Goal: Task Accomplishment & Management: Manage account settings

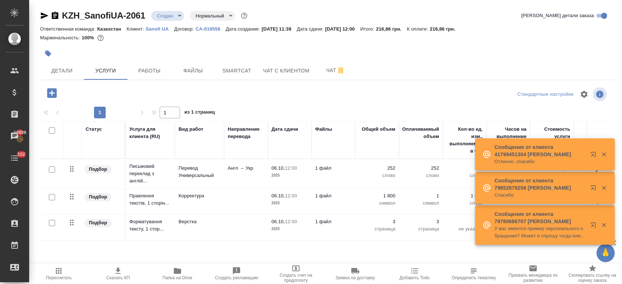
click at [158, 31] on link "Sanofi UA" at bounding box center [160, 28] width 28 height 6
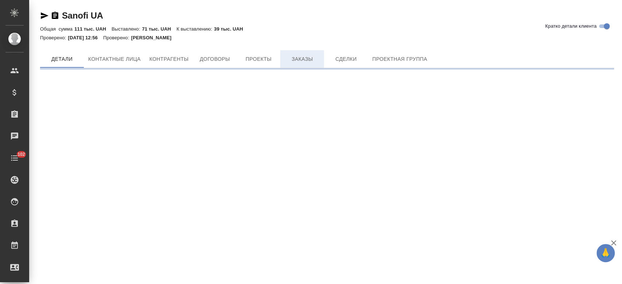
click at [302, 50] on button "Заказы" at bounding box center [302, 58] width 44 height 17
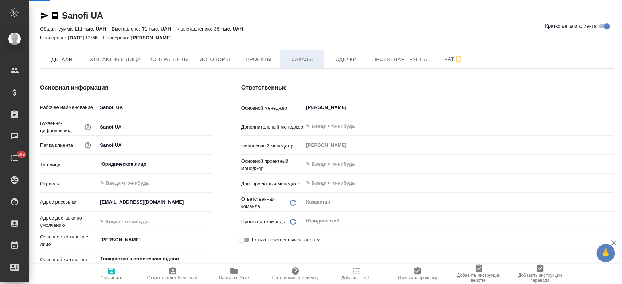
type textarea "x"
click at [315, 60] on span "Заказы" at bounding box center [301, 59] width 35 height 9
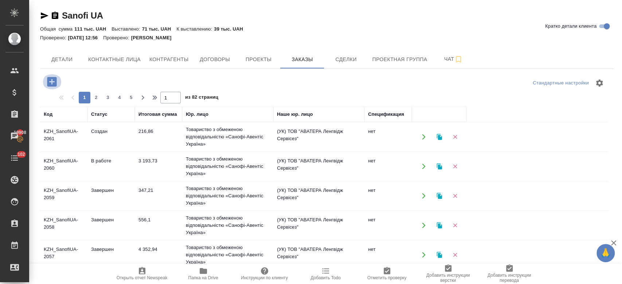
click at [52, 86] on icon "button" at bounding box center [51, 81] width 9 height 9
click at [52, 86] on div "Выберите проект для создания заказа Чтобы создать заказ, необходимо сначала соз…" at bounding box center [311, 142] width 622 height 284
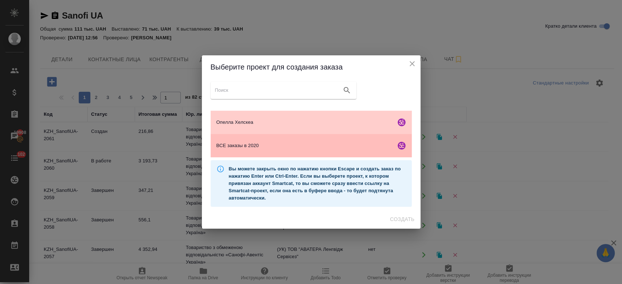
click at [236, 144] on span "ВСЕ заказы в 2020" at bounding box center [304, 145] width 176 height 7
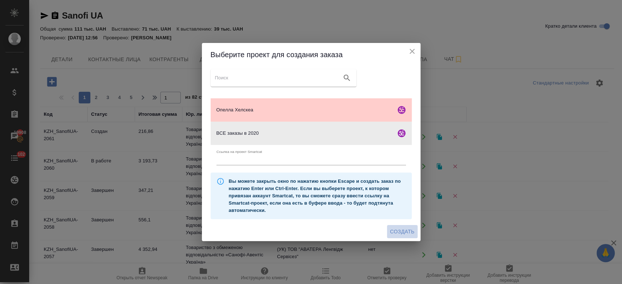
click at [408, 232] on span "Создать" at bounding box center [402, 231] width 24 height 9
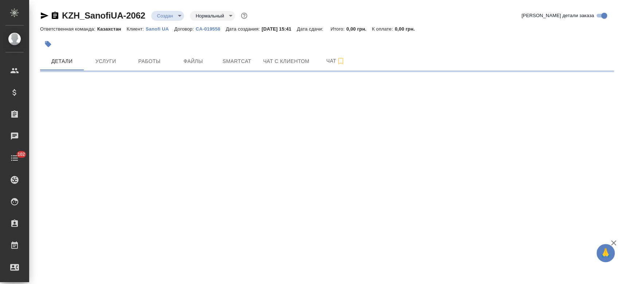
select select "RU"
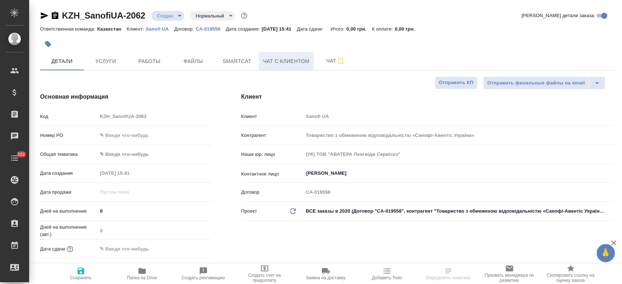
type textarea "x"
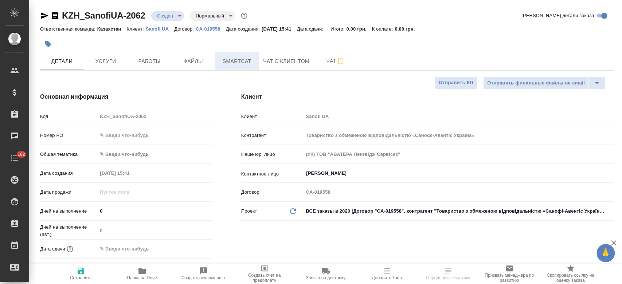
type textarea "x"
click at [210, 62] on span "Файлы" at bounding box center [193, 61] width 35 height 9
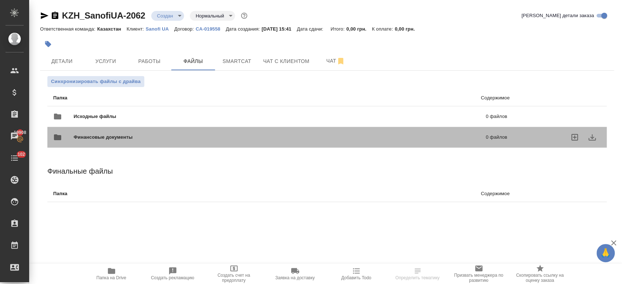
click at [90, 123] on div "Финансовые документы 0 файлов" at bounding box center [280, 137] width 468 height 32
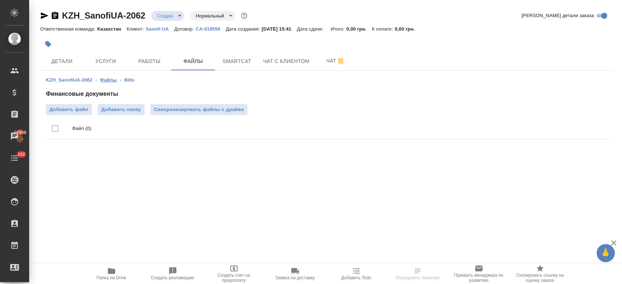
click at [109, 82] on link "Файлы" at bounding box center [108, 79] width 17 height 5
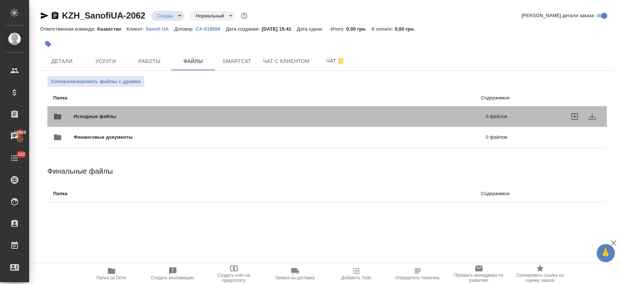
click at [128, 108] on div "Исходные файлы 0 файлов" at bounding box center [280, 116] width 454 height 17
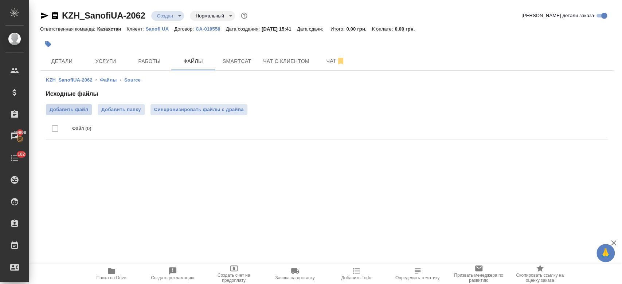
click at [78, 106] on span "Добавить файл" at bounding box center [69, 109] width 39 height 7
click at [0, 0] on input "Добавить файл" at bounding box center [0, 0] width 0 height 0
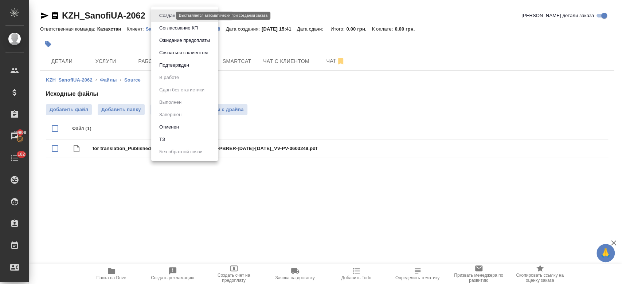
click at [165, 13] on body "🙏 .cls-1 fill:#fff; AWATERA Kosherbayeva Nazerke Клиенты Спецификации Заказы 19…" at bounding box center [311, 142] width 622 height 284
click at [181, 137] on li "ТЗ" at bounding box center [184, 139] width 67 height 12
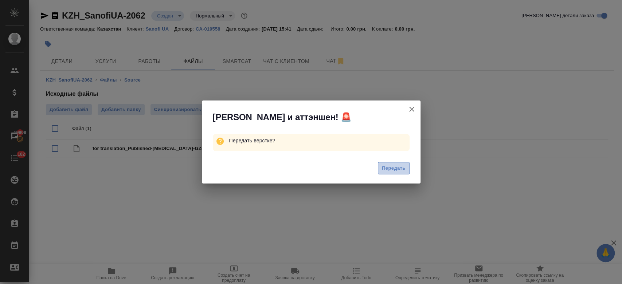
click at [387, 168] on span "Передать" at bounding box center [394, 168] width 24 height 8
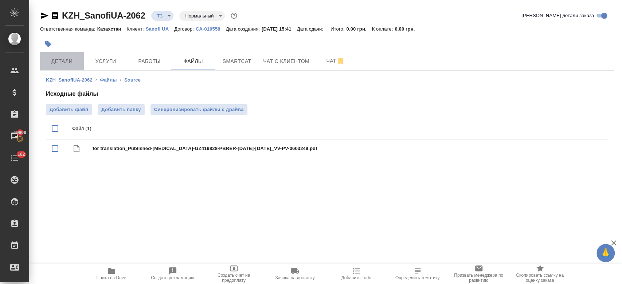
click at [75, 68] on button "Детали" at bounding box center [62, 61] width 44 height 18
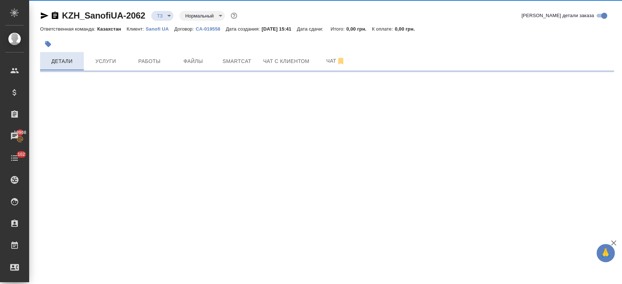
select select "RU"
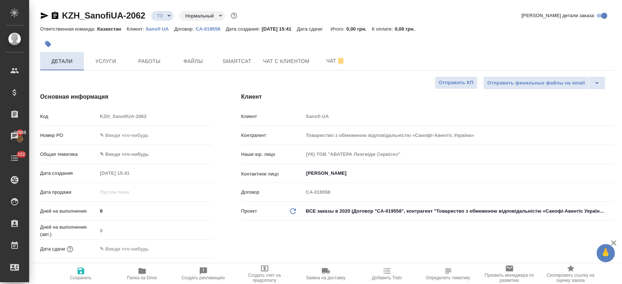
type textarea "x"
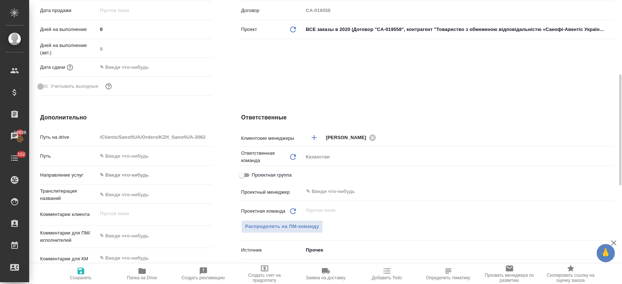
scroll to position [184, 0]
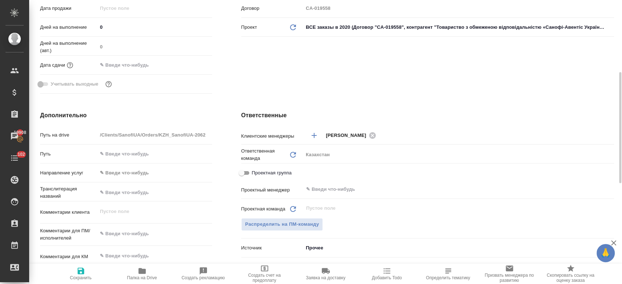
type textarea "x"
click at [141, 232] on textarea at bounding box center [155, 234] width 114 height 12
paste textarea "1. перевод на укр. 2. Зачеркнутое перевод не требует."
type textarea "1. перевод на укр. 2. Зачеркнутое перевод не требует."
type textarea "x"
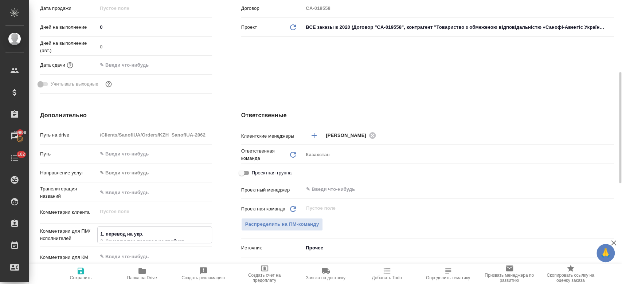
type textarea "x"
type textarea "1. перевод на укр. 2. Зачеркнутое перевод не требует."
type textarea "x"
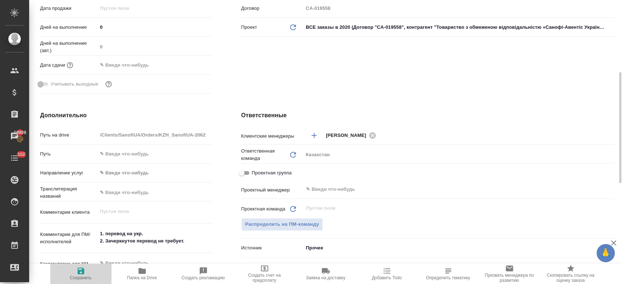
click at [86, 273] on span "Сохранить" at bounding box center [81, 274] width 52 height 14
type textarea "x"
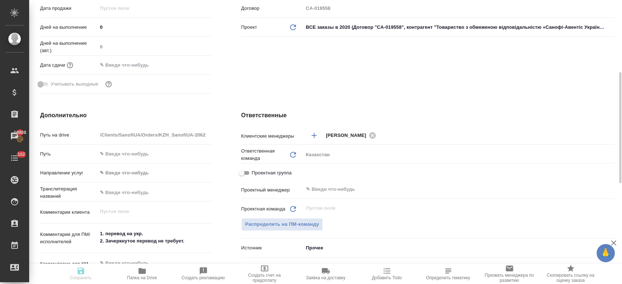
type textarea "x"
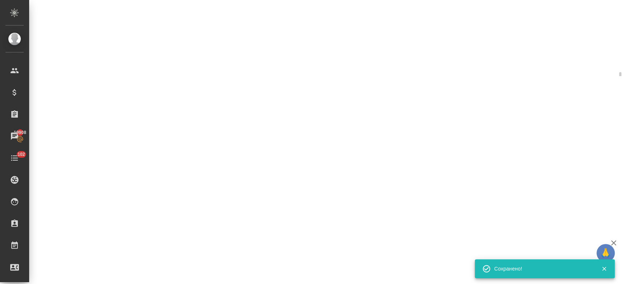
select select "RU"
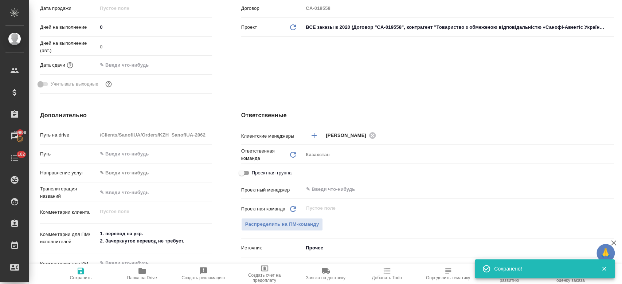
type textarea "x"
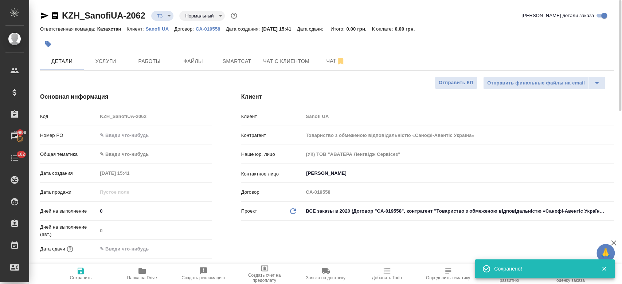
type textarea "x"
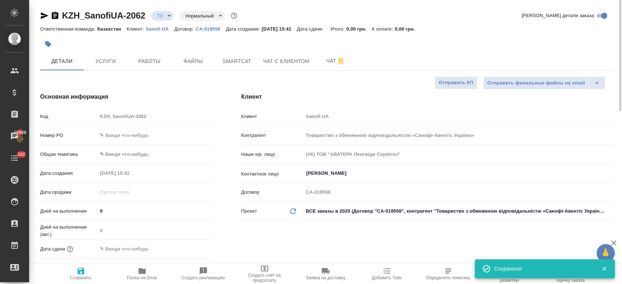
type textarea "x"
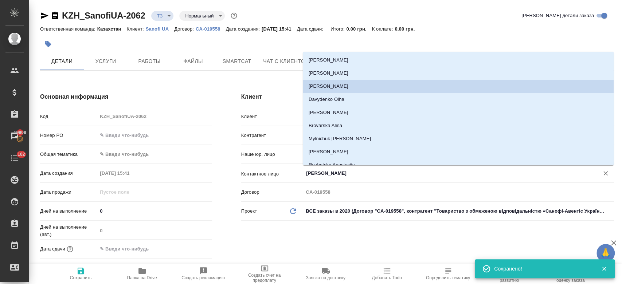
click at [326, 173] on input "Каневский Роман" at bounding box center [446, 173] width 282 height 9
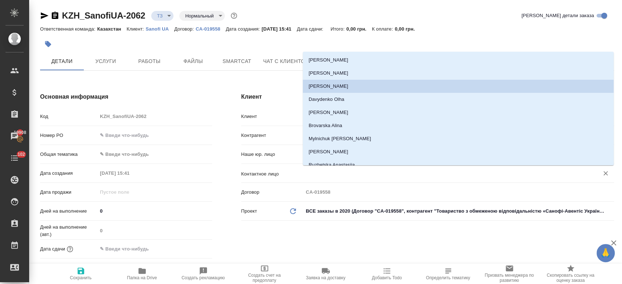
type textarea "x"
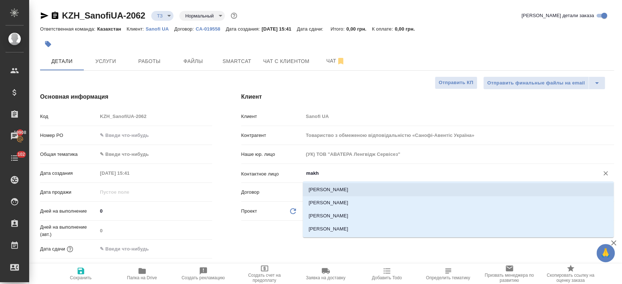
click at [327, 186] on li "Makhovska Kristina" at bounding box center [458, 189] width 311 height 13
type input "Makhovska Kristina"
type textarea "x"
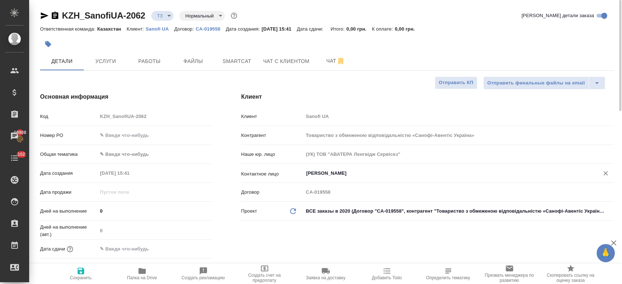
type input "Makhovska Kristina"
click at [85, 273] on span "Сохранить" at bounding box center [81, 274] width 52 height 14
type textarea "x"
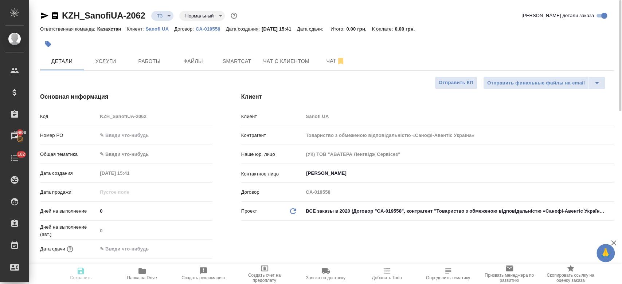
type textarea "x"
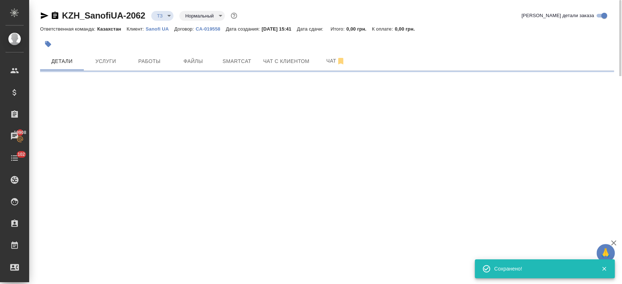
select select "RU"
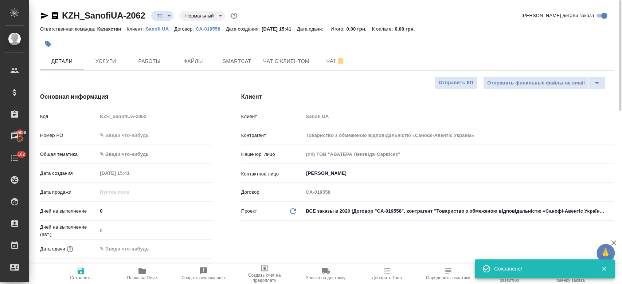
type textarea "x"
click at [165, 45] on div at bounding box center [231, 44] width 382 height 16
click at [324, 11] on div "KZH_SanofiUA-2062 ТЗ tz Нормальный normal Кратко детали заказа" at bounding box center [327, 16] width 574 height 12
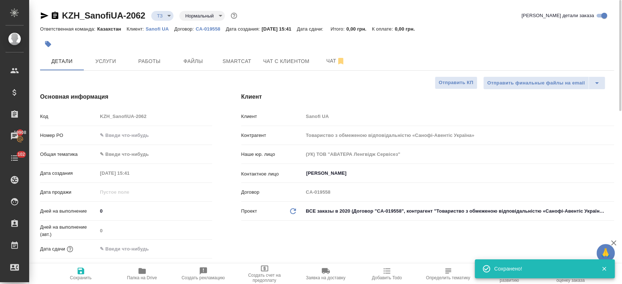
type textarea "x"
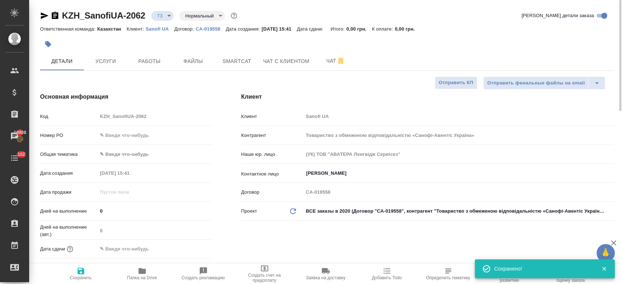
type textarea "x"
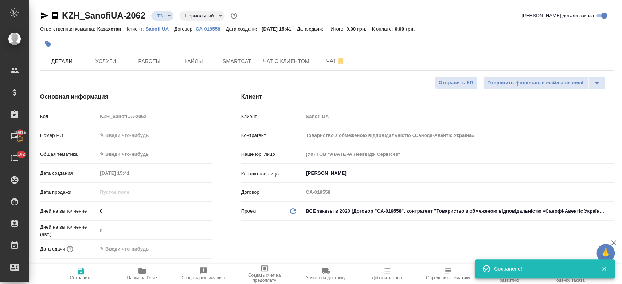
type textarea "x"
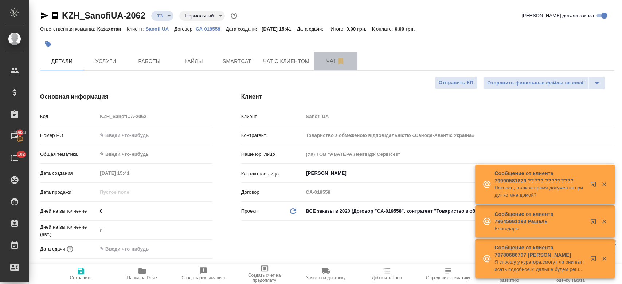
click at [320, 60] on span "Чат" at bounding box center [335, 60] width 35 height 9
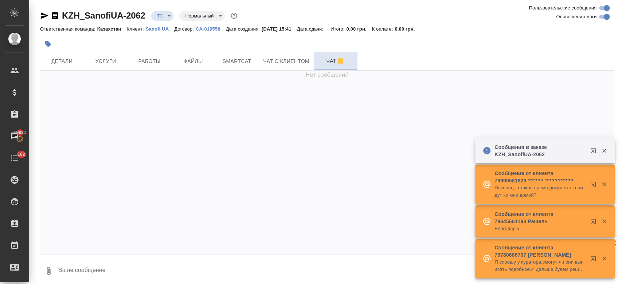
click at [320, 60] on span "Чат" at bounding box center [335, 60] width 35 height 9
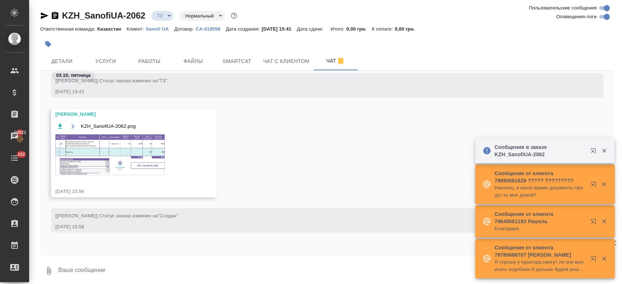
scroll to position [104, 0]
click at [176, 41] on div at bounding box center [231, 44] width 382 height 16
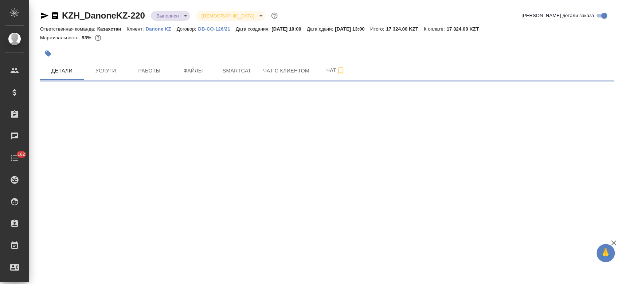
select select "RU"
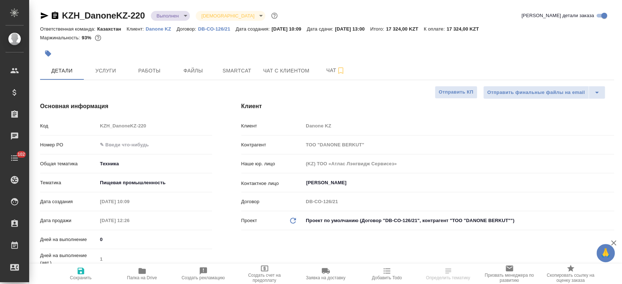
type textarea "x"
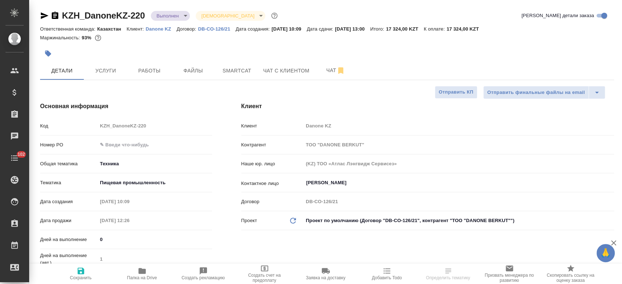
type textarea "x"
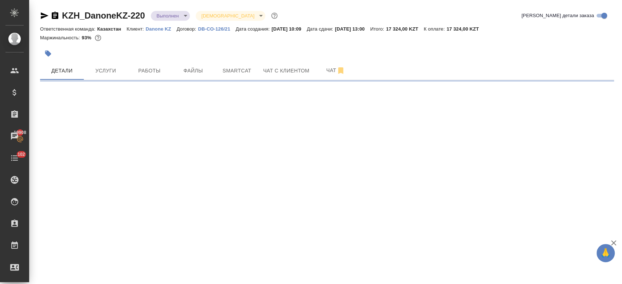
select select "RU"
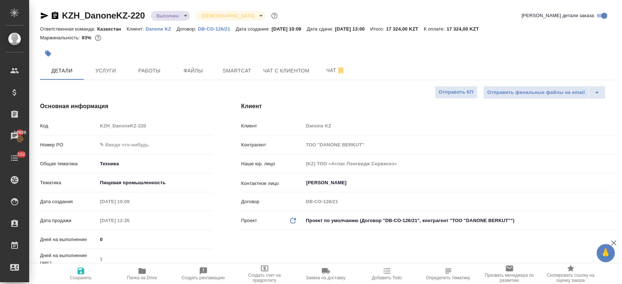
type textarea "x"
click at [166, 30] on p "Danone KZ" at bounding box center [161, 28] width 31 height 5
type textarea "x"
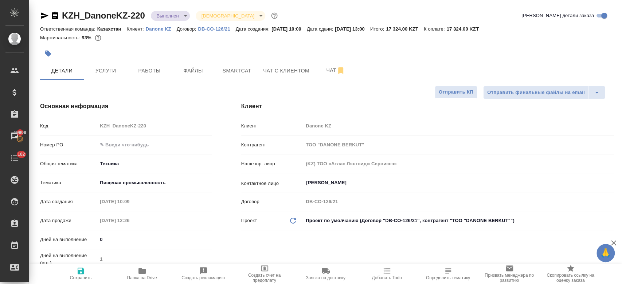
type textarea "x"
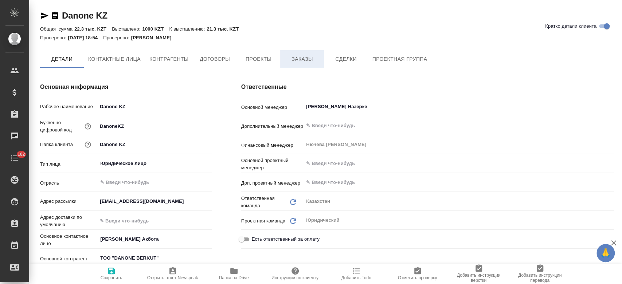
type textarea "x"
click at [300, 60] on span "Заказы" at bounding box center [301, 59] width 35 height 9
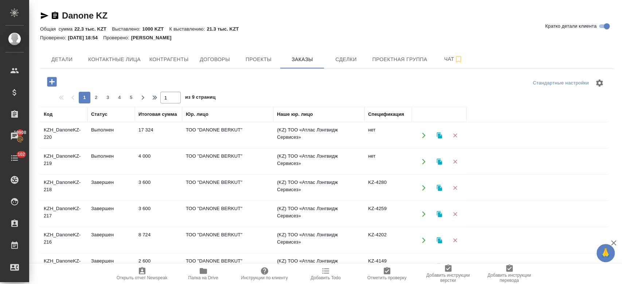
click at [73, 158] on td "KZH_DanoneKZ-219" at bounding box center [63, 161] width 47 height 25
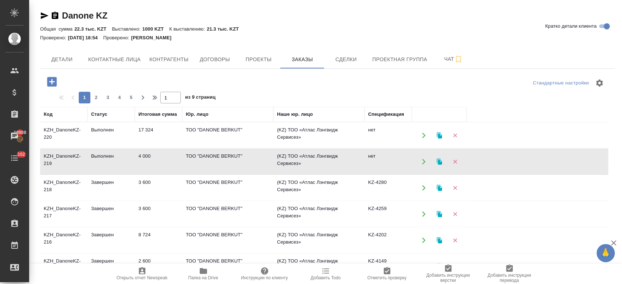
click at [73, 158] on td "KZH_DanoneKZ-219" at bounding box center [63, 161] width 47 height 25
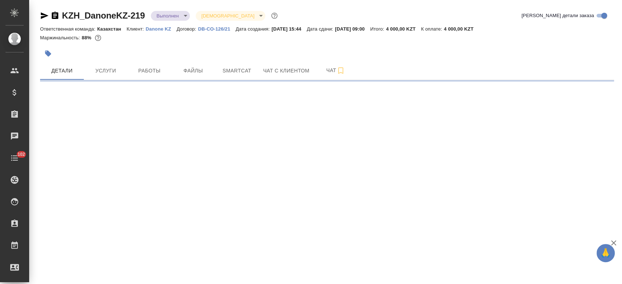
select select "RU"
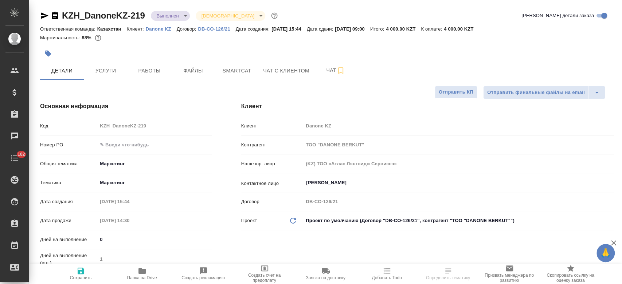
type textarea "x"
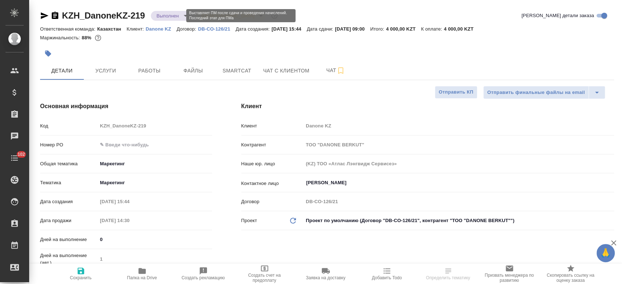
type textarea "x"
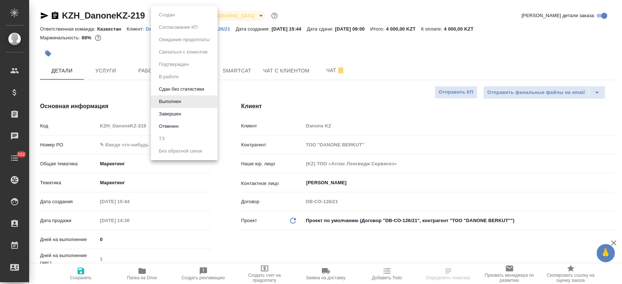
click at [166, 16] on body "🙏 .cls-1 fill:#fff; AWATERA Kosherbayeva Nazerke Клиенты Спецификации Заказы Ча…" at bounding box center [311, 142] width 622 height 284
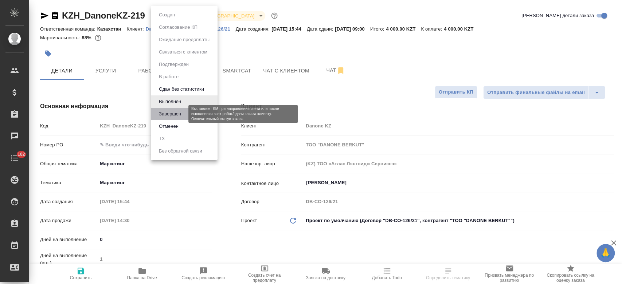
click at [182, 114] on button "Завершен" at bounding box center [170, 114] width 27 height 8
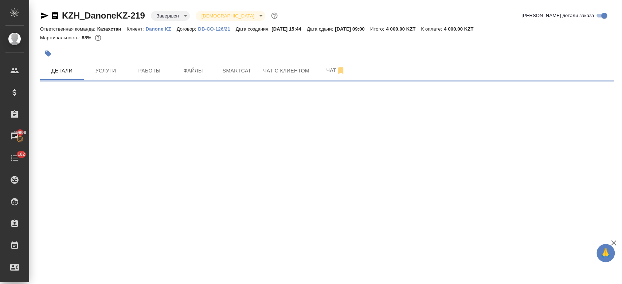
select select "RU"
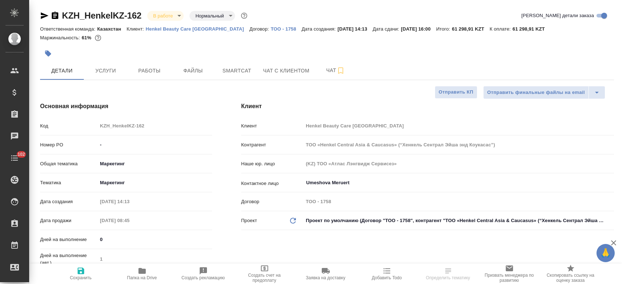
select select "RU"
click at [192, 31] on p "Henkel Beauty Care [GEOGRAPHIC_DATA]" at bounding box center [198, 28] width 104 height 5
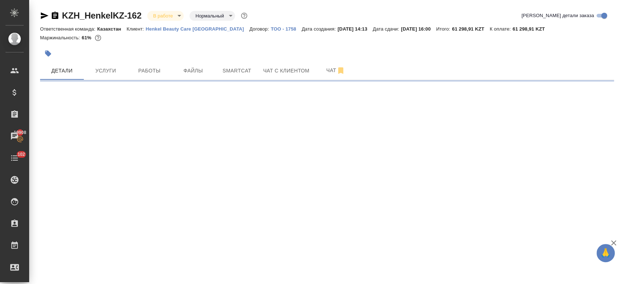
select select "RU"
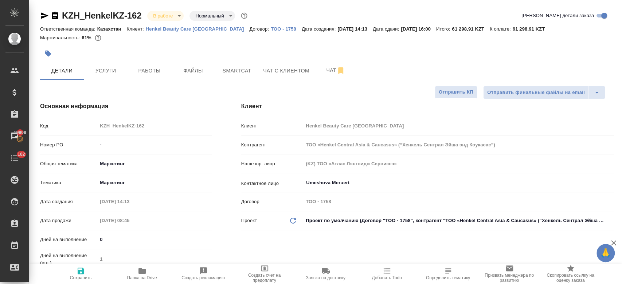
type textarea "x"
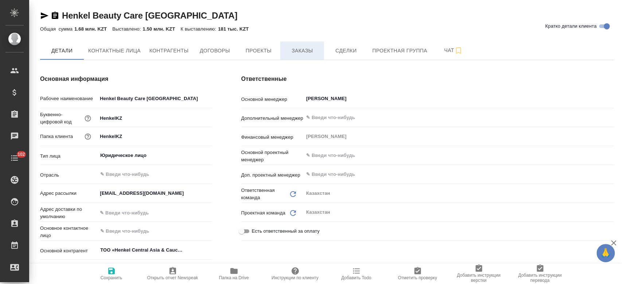
click at [304, 52] on span "Заказы" at bounding box center [301, 50] width 35 height 9
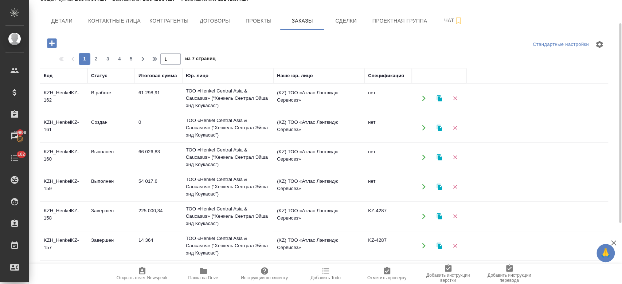
scroll to position [31, 0]
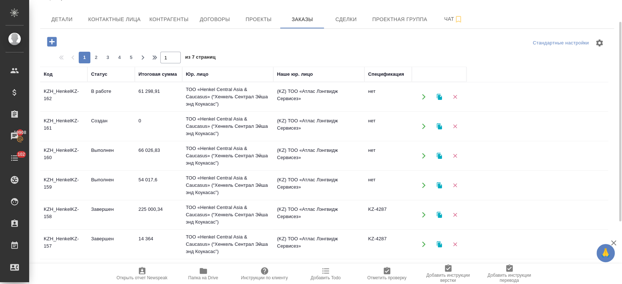
click at [54, 167] on td "KZH_HenkelKZ-160" at bounding box center [63, 155] width 47 height 25
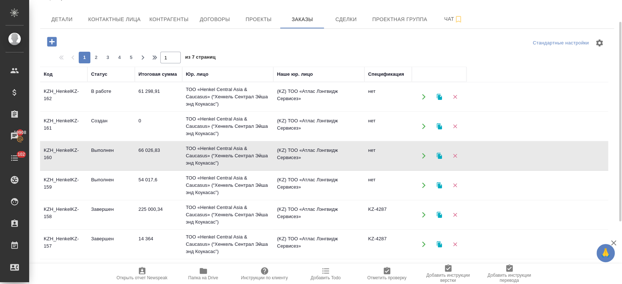
click at [54, 167] on td "KZH_HenkelKZ-160" at bounding box center [63, 155] width 47 height 25
click at [81, 186] on td "KZH_HenkelKZ-159" at bounding box center [63, 185] width 47 height 25
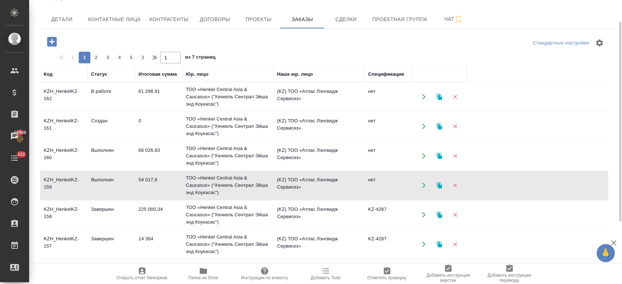
click at [81, 186] on td "KZH_HenkelKZ-159" at bounding box center [63, 185] width 47 height 25
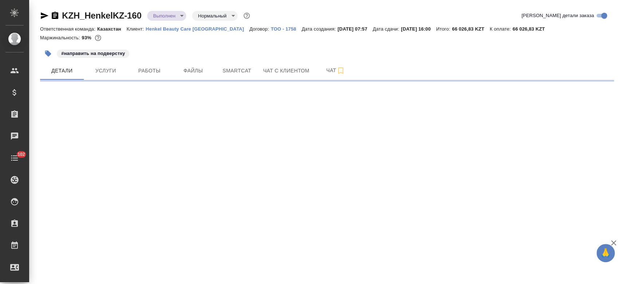
select select "RU"
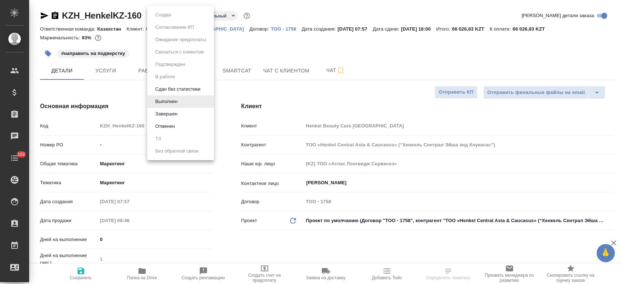
click at [163, 13] on body "🙏 .cls-1 fill:#fff; AWATERA Kosherbayeva Nazerke Клиенты Спецификации Заказы Ча…" at bounding box center [311, 142] width 622 height 284
type textarea "x"
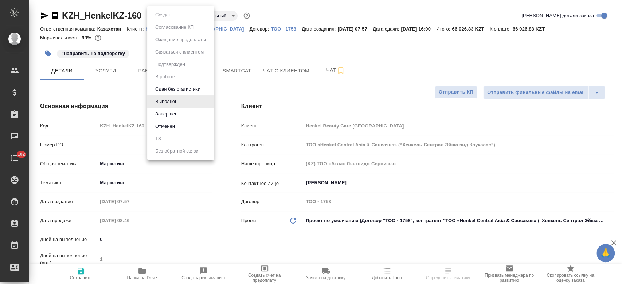
type textarea "x"
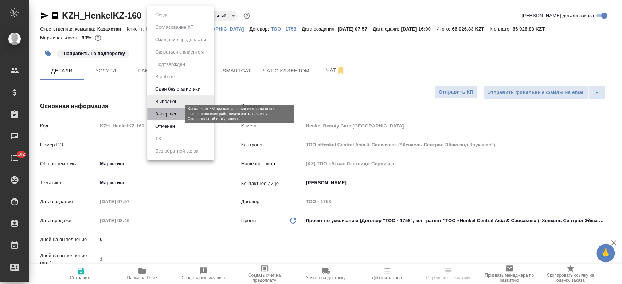
click at [172, 112] on button "Завершен" at bounding box center [166, 114] width 27 height 8
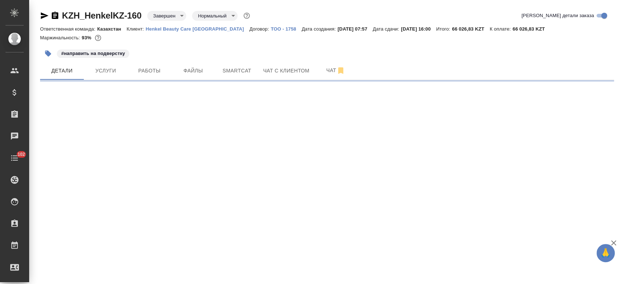
select select "RU"
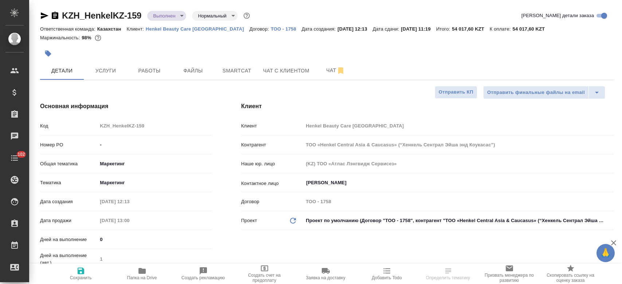
select select "RU"
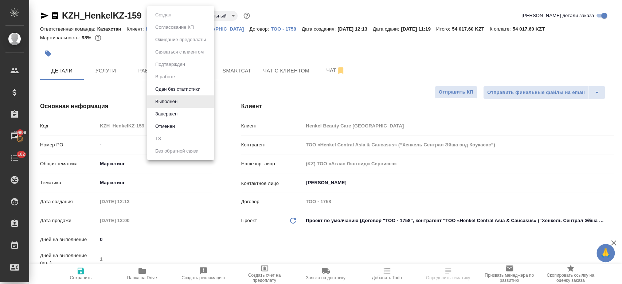
click at [161, 13] on body "🙏 .cls-1 fill:#fff; AWATERA Kosherbayeva Nazerke Клиенты Спецификации Заказы 19…" at bounding box center [311, 142] width 622 height 284
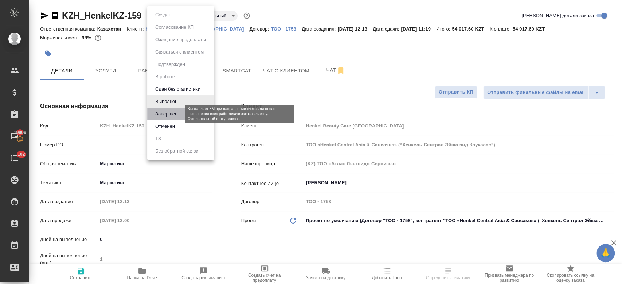
click at [173, 112] on button "Завершен" at bounding box center [166, 114] width 27 height 8
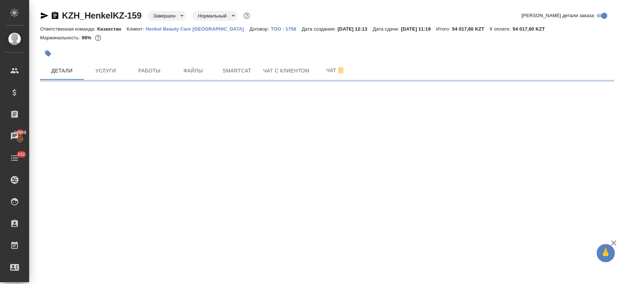
select select "RU"
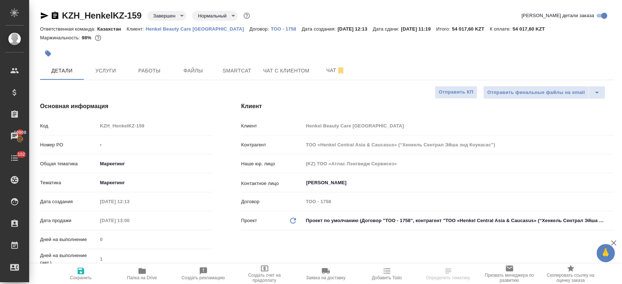
type textarea "x"
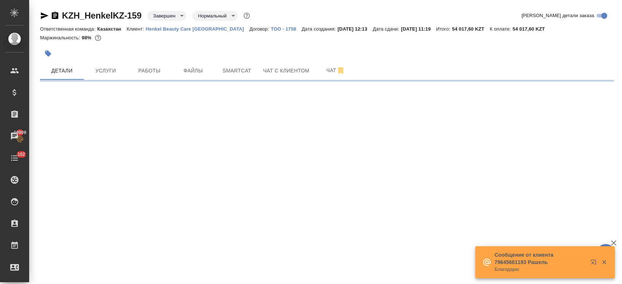
select select "RU"
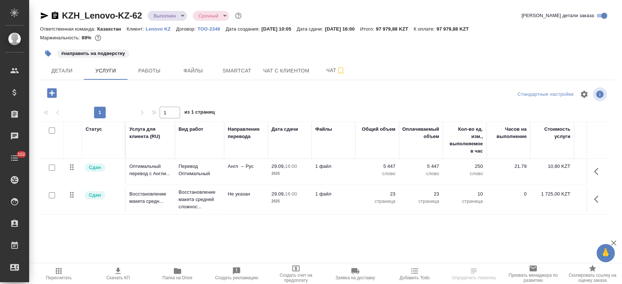
click at [161, 29] on p "Lenovo KZ" at bounding box center [161, 28] width 30 height 5
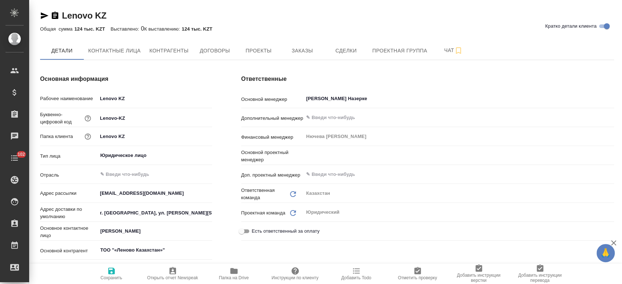
type textarea "x"
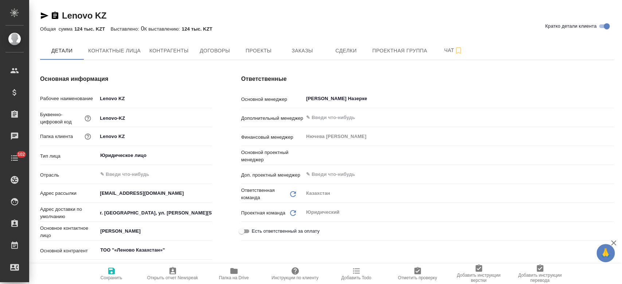
type textarea "x"
click at [296, 54] on span "Заказы" at bounding box center [301, 50] width 35 height 9
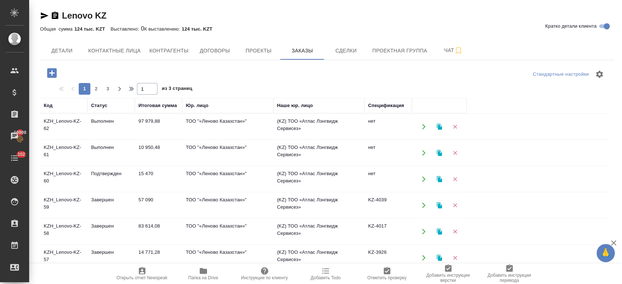
click at [67, 126] on td "KZH_Lenovo-KZ-62" at bounding box center [63, 126] width 47 height 25
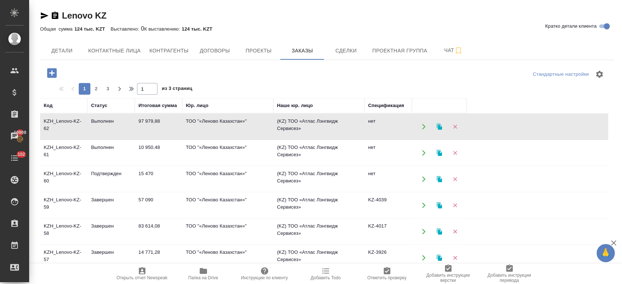
click at [67, 126] on td "KZH_Lenovo-KZ-62" at bounding box center [63, 126] width 47 height 25
click at [63, 149] on td "KZH_Lenovo-KZ-61" at bounding box center [63, 152] width 47 height 25
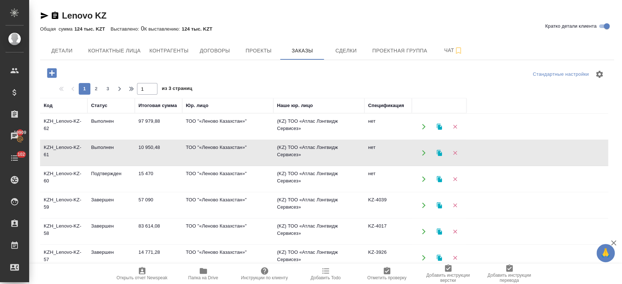
click at [63, 149] on td "KZH_Lenovo-KZ-61" at bounding box center [63, 152] width 47 height 25
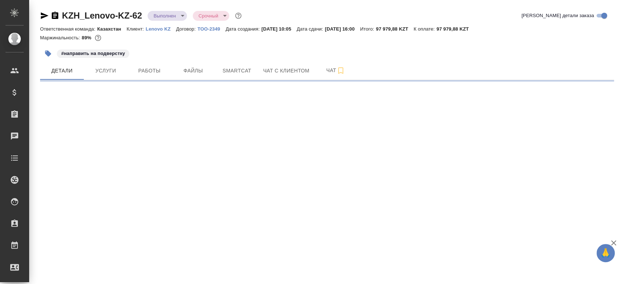
select select "RU"
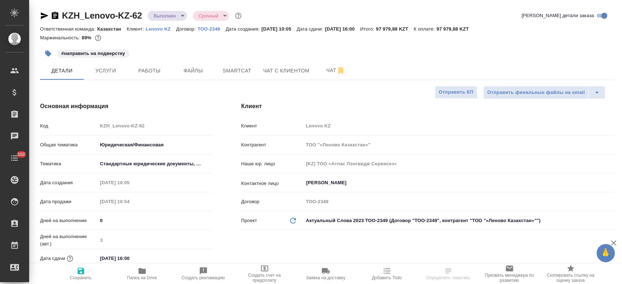
type textarea "x"
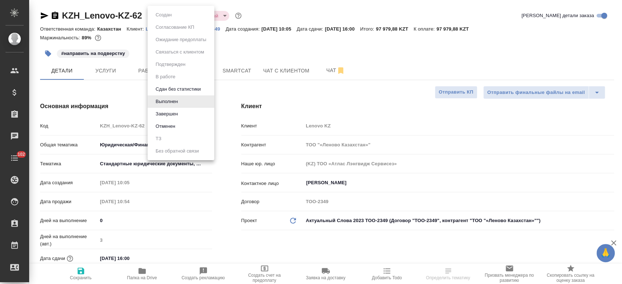
click at [168, 15] on body "🙏 .cls-1 fill:#fff; AWATERA Kosherbayeva Nazerke Клиенты Спецификации Заказы Ча…" at bounding box center [311, 142] width 622 height 284
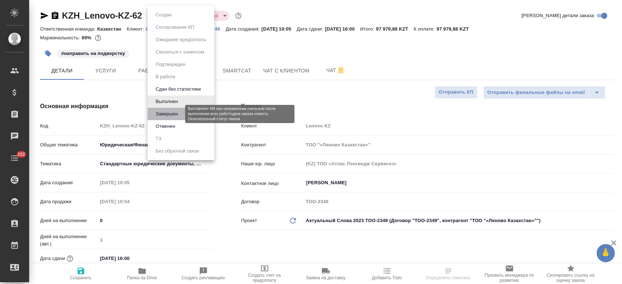
click at [171, 112] on button "Завершен" at bounding box center [166, 114] width 27 height 8
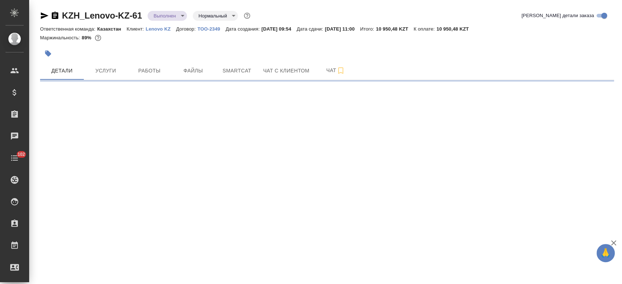
select select "RU"
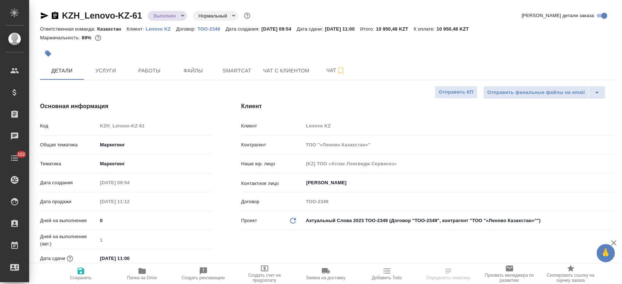
type textarea "x"
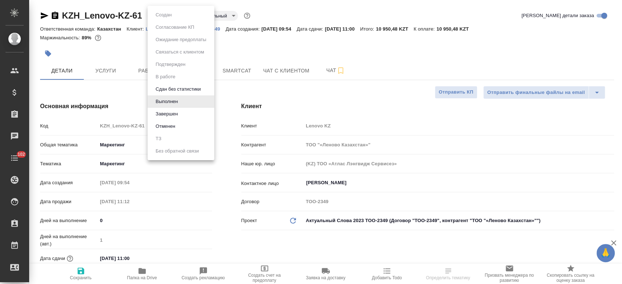
click at [169, 20] on body "🙏 .cls-1 fill:#fff; AWATERA Kosherbayeva Nazerke Клиенты Спецификации Заказы Ча…" at bounding box center [311, 142] width 622 height 284
type textarea "x"
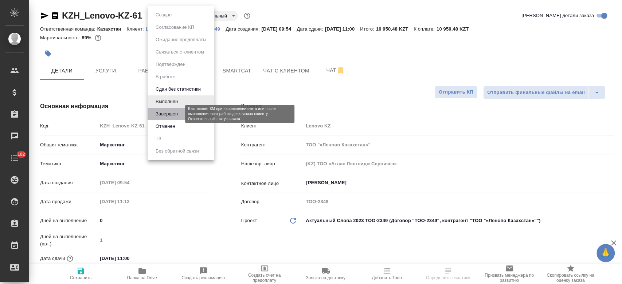
click at [172, 113] on button "Завершен" at bounding box center [166, 114] width 27 height 8
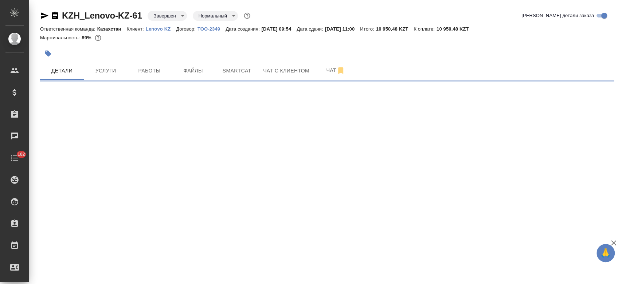
select select "RU"
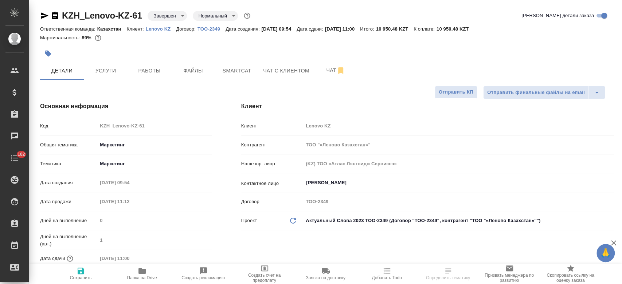
type textarea "x"
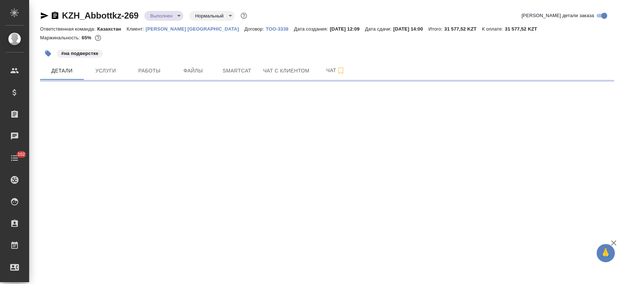
select select "RU"
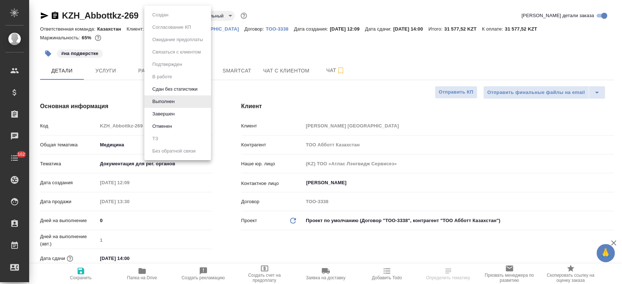
click at [166, 20] on body "🙏 .cls-1 fill:#fff; AWATERA Kosherbayeva Nazerke Клиенты Спецификации Заказы Ча…" at bounding box center [311, 142] width 622 height 284
type textarea "x"
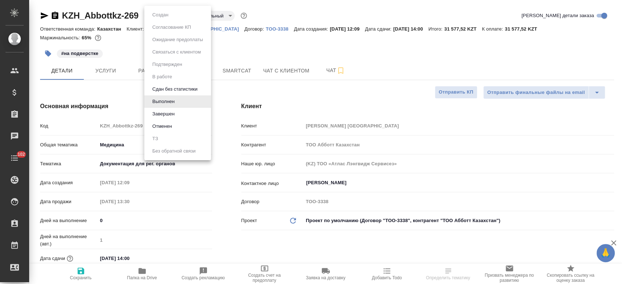
type textarea "x"
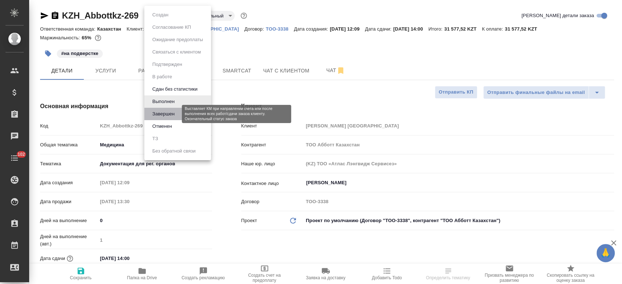
click at [165, 116] on button "Завершен" at bounding box center [163, 114] width 27 height 8
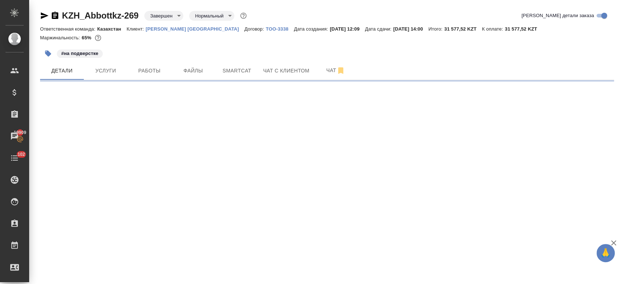
select select "RU"
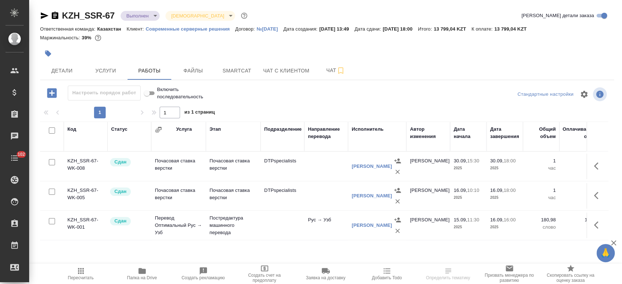
click at [133, 16] on body "🙏 .cls-1 fill:#fff; AWATERA Kosherbayeva Nazerke Клиенты Спецификации Заказы Ча…" at bounding box center [311, 142] width 622 height 284
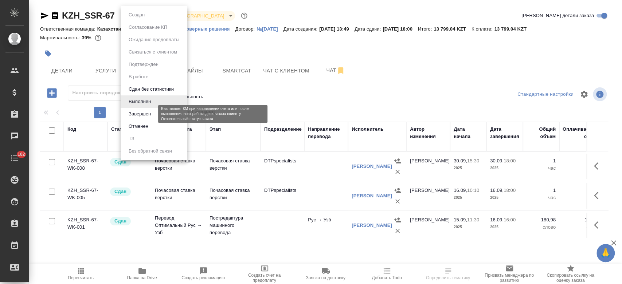
click at [144, 111] on button "Завершен" at bounding box center [139, 114] width 27 height 8
